Goal: Transaction & Acquisition: Subscribe to service/newsletter

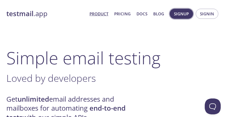
click at [185, 14] on span "Signup" at bounding box center [181, 13] width 15 height 7
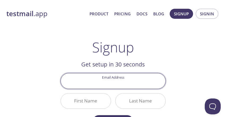
click at [121, 86] on input "Email Address" at bounding box center [113, 81] width 105 height 15
type input "[EMAIL_ADDRESS][DOMAIN_NAME]"
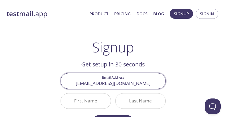
scroll to position [27, 0]
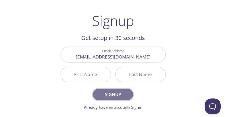
click at [117, 95] on span "Signup" at bounding box center [113, 94] width 28 height 7
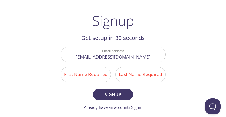
click at [81, 78] on input "First Name Required" at bounding box center [86, 74] width 50 height 15
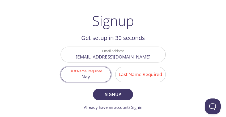
type input "Nay"
click at [129, 78] on input "Last Name Required" at bounding box center [141, 74] width 50 height 15
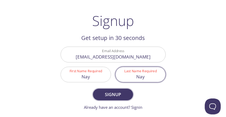
type input "Nay"
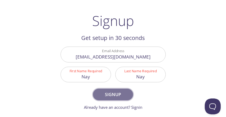
click at [104, 92] on span "Signup" at bounding box center [113, 94] width 28 height 7
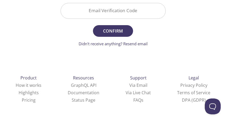
scroll to position [23, 0]
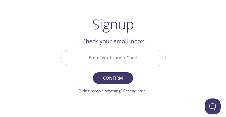
click at [106, 58] on input "Email Verification Code" at bounding box center [113, 57] width 105 height 15
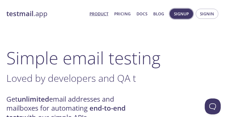
click at [183, 13] on span "Signup" at bounding box center [181, 13] width 15 height 7
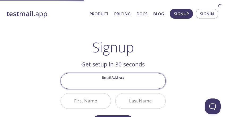
click at [126, 78] on input "Email Address" at bounding box center [113, 81] width 105 height 15
click at [125, 83] on input "Email Address" at bounding box center [113, 81] width 105 height 15
click at [118, 79] on input "Email Address" at bounding box center [113, 81] width 105 height 15
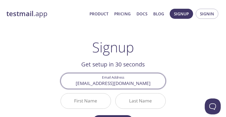
type input "[EMAIL_ADDRESS][DOMAIN_NAME]"
click at [92, 96] on input "First Name" at bounding box center [86, 101] width 50 height 15
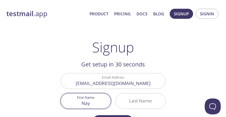
type input "Nay"
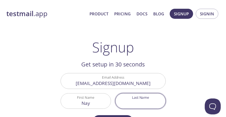
click at [143, 106] on input "Last Name" at bounding box center [141, 101] width 50 height 15
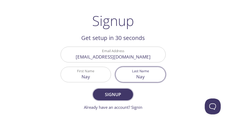
type input "Nay"
click at [129, 97] on button "Signup" at bounding box center [113, 95] width 40 height 12
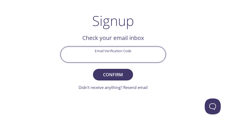
click at [109, 49] on input "Email Verification Code" at bounding box center [113, 54] width 105 height 15
type input "5JRSAJM"
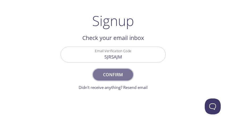
click at [113, 73] on span "Confirm" at bounding box center [113, 74] width 28 height 7
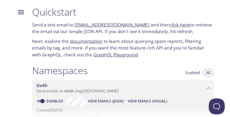
click at [171, 24] on link "click here" at bounding box center [180, 25] width 20 height 6
click at [101, 26] on link "[EMAIL_ADDRESS][DOMAIN_NAME]" at bounding box center [112, 25] width 75 height 6
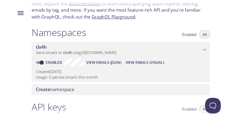
scroll to position [70, 0]
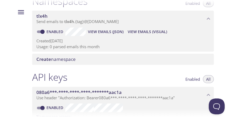
click at [106, 21] on span "Send emails to tlx4h . {tag} @[DOMAIN_NAME]" at bounding box center [77, 21] width 82 height 5
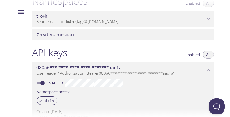
click at [106, 21] on span "Send emails to tlx4h . {tag} @[DOMAIN_NAME]" at bounding box center [77, 21] width 82 height 5
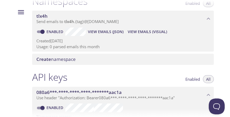
click at [106, 21] on span "Send emails to tlx4h . {tag} @[DOMAIN_NAME]" at bounding box center [77, 21] width 82 height 5
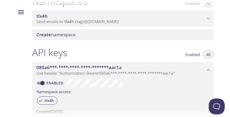
click at [96, 34] on span "Create namespace" at bounding box center [123, 35] width 175 height 6
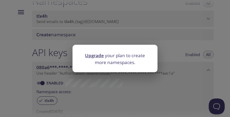
click at [94, 57] on link "Upgrade" at bounding box center [94, 56] width 19 height 6
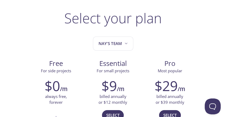
scroll to position [53, 0]
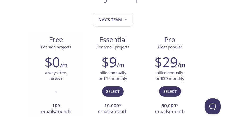
click at [67, 60] on div "$0 /m" at bounding box center [56, 62] width 49 height 16
click at [60, 61] on h6 "/m" at bounding box center [63, 65] width 7 height 9
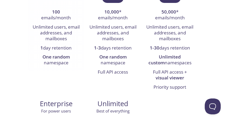
scroll to position [80, 0]
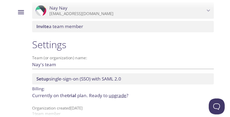
scroll to position [256, 0]
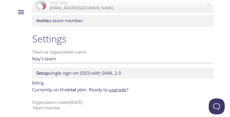
click at [100, 71] on span "Setup single-sign-on (SSO) with SAML 2.0" at bounding box center [78, 73] width 85 height 6
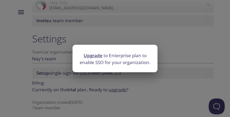
click at [144, 76] on div "Upgrade to Enterprise plan to enable SSO for your organization." at bounding box center [115, 58] width 230 height 117
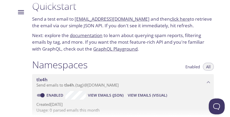
scroll to position [0, 0]
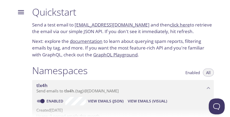
click at [96, 42] on link "documentation" at bounding box center [86, 41] width 33 height 6
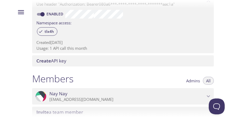
scroll to position [123, 0]
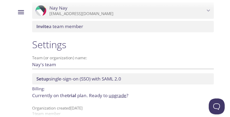
scroll to position [256, 0]
